Goal: Information Seeking & Learning: Learn about a topic

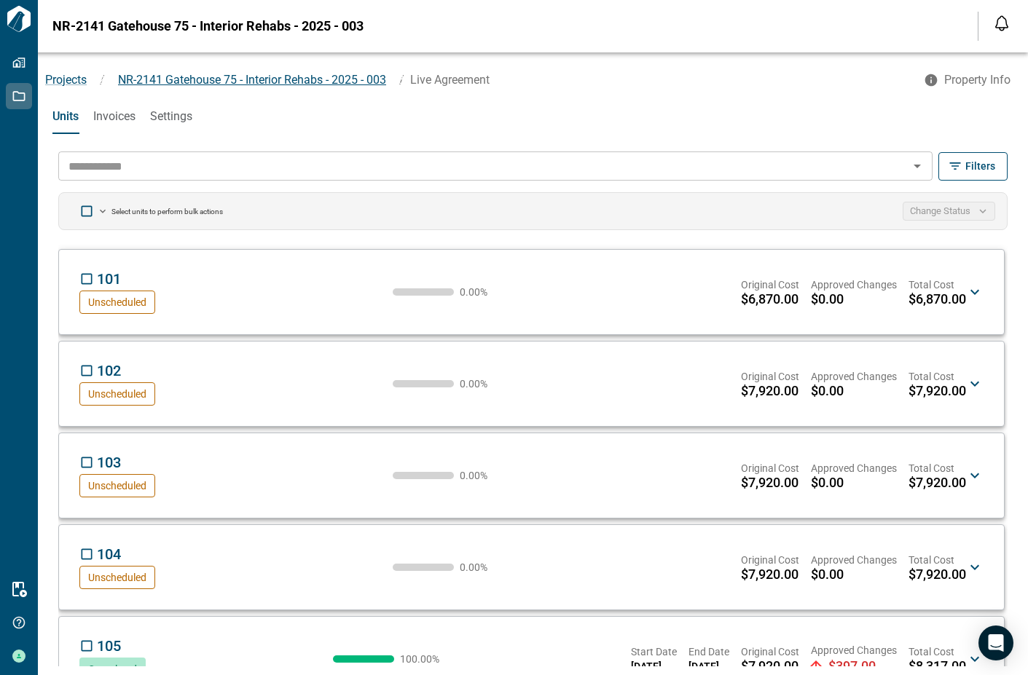
click at [152, 82] on span "NR-2141 Gatehouse 75 - Interior Rehabs - 2025 - 003" at bounding box center [252, 80] width 268 height 14
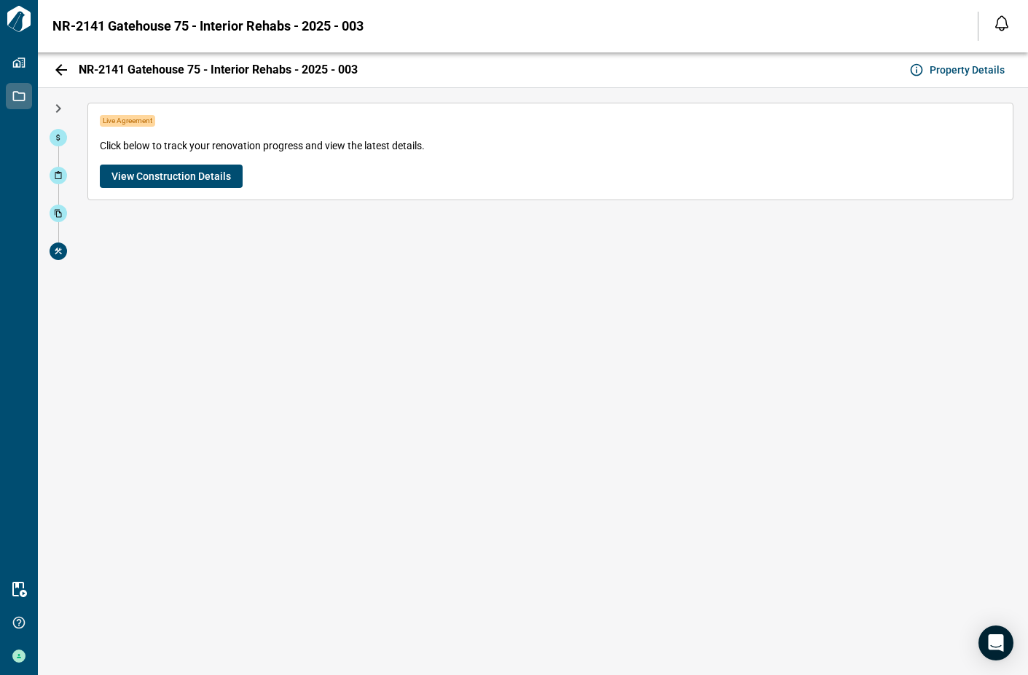
click at [187, 173] on span "View Construction Details" at bounding box center [170, 176] width 119 height 15
